Goal: Navigation & Orientation: Find specific page/section

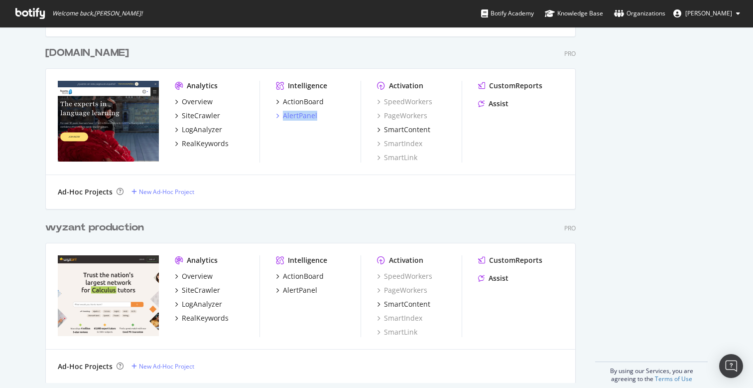
scroll to position [2555, 0]
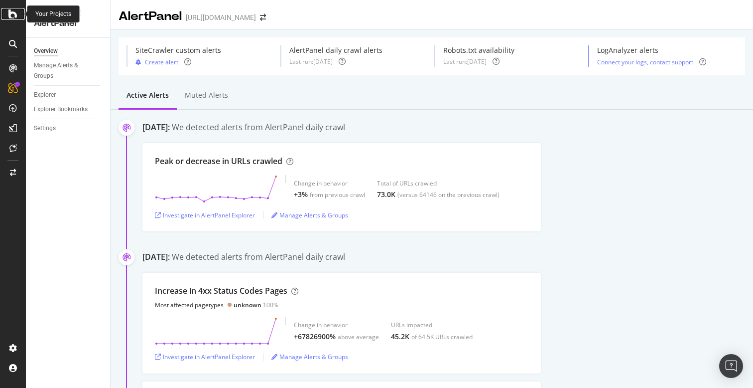
click at [8, 11] on div at bounding box center [13, 14] width 24 height 12
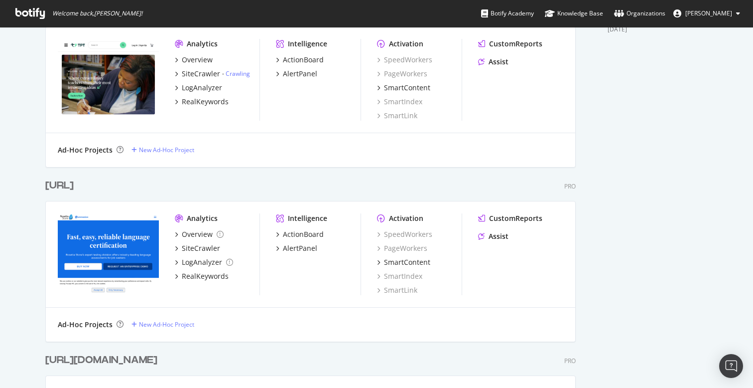
scroll to position [2705, 539]
